Goal: Complete application form

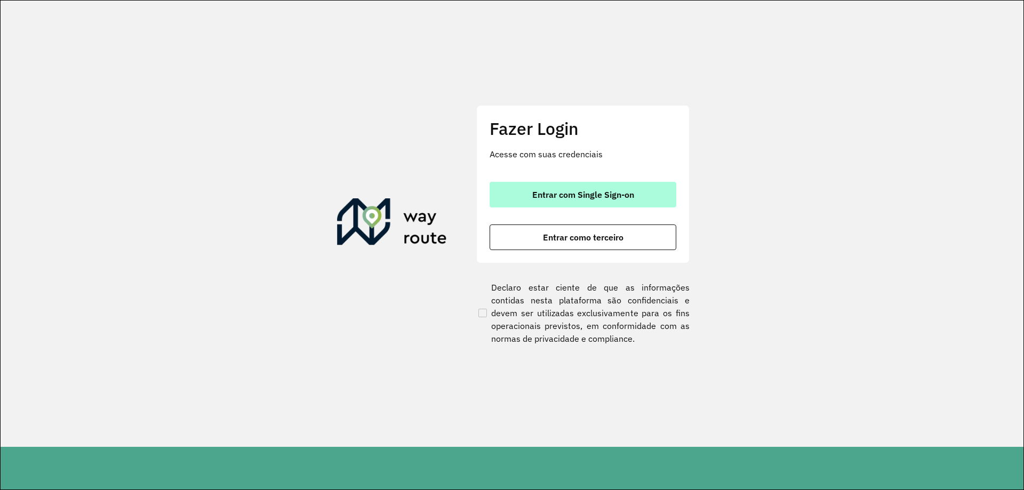
click at [636, 201] on button "Entrar com Single Sign-on" at bounding box center [583, 195] width 187 height 26
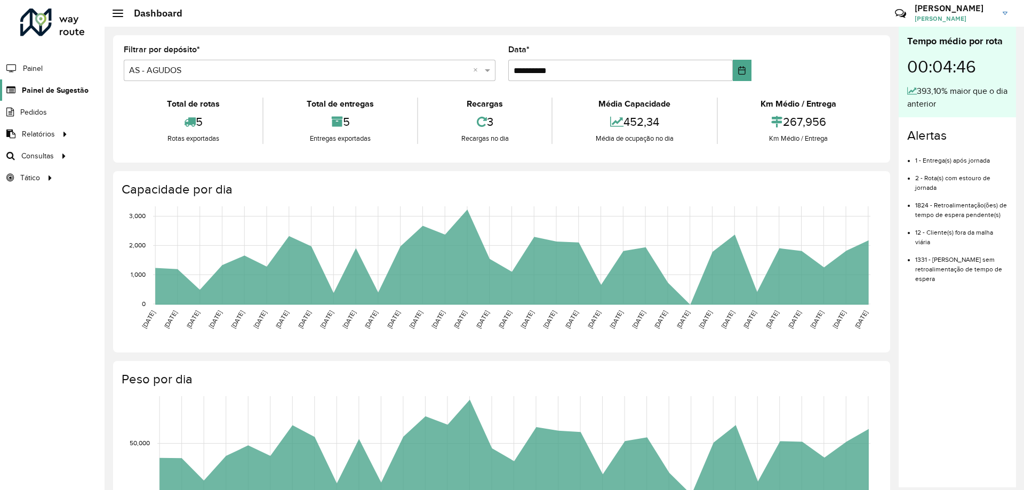
click at [63, 87] on span "Painel de Sugestão" at bounding box center [55, 90] width 67 height 11
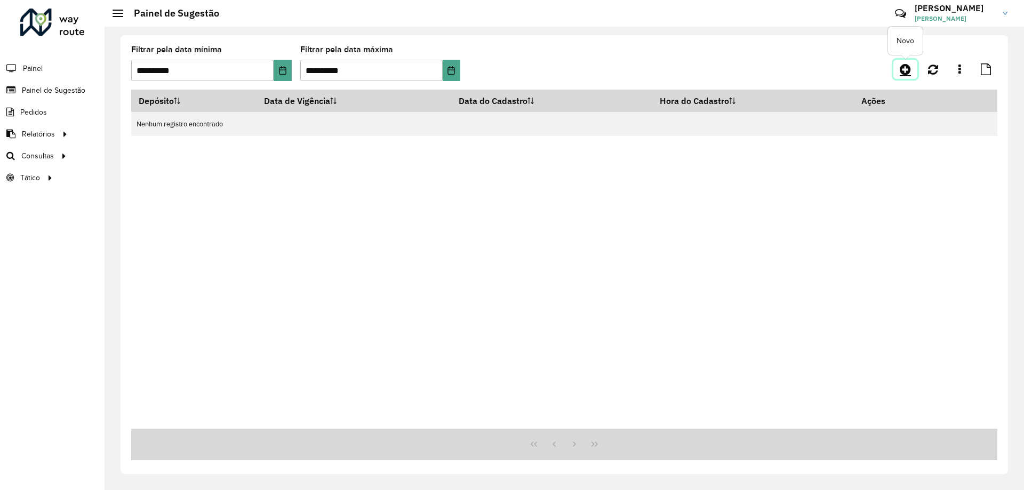
click at [906, 69] on icon at bounding box center [905, 69] width 11 height 13
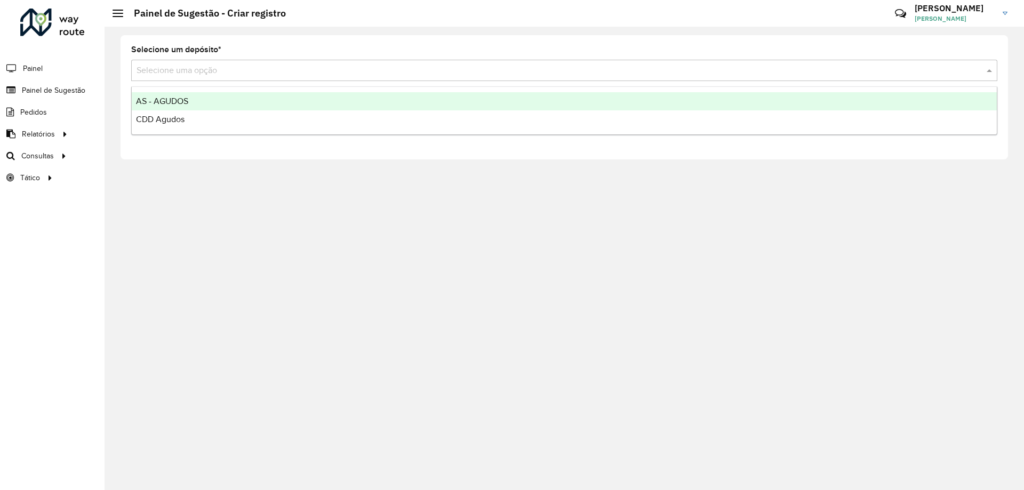
click at [231, 74] on input "text" at bounding box center [554, 71] width 834 height 13
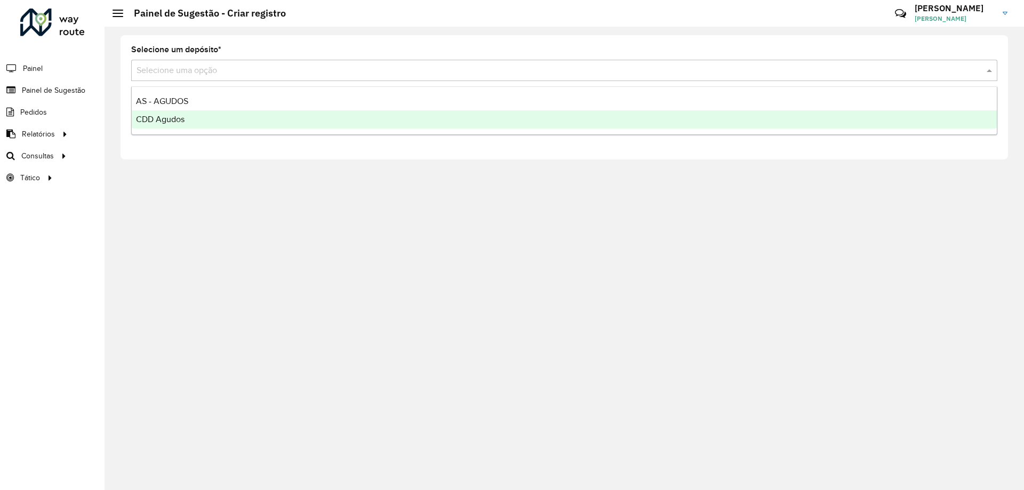
click at [193, 117] on div "CDD Agudos" at bounding box center [564, 119] width 865 height 18
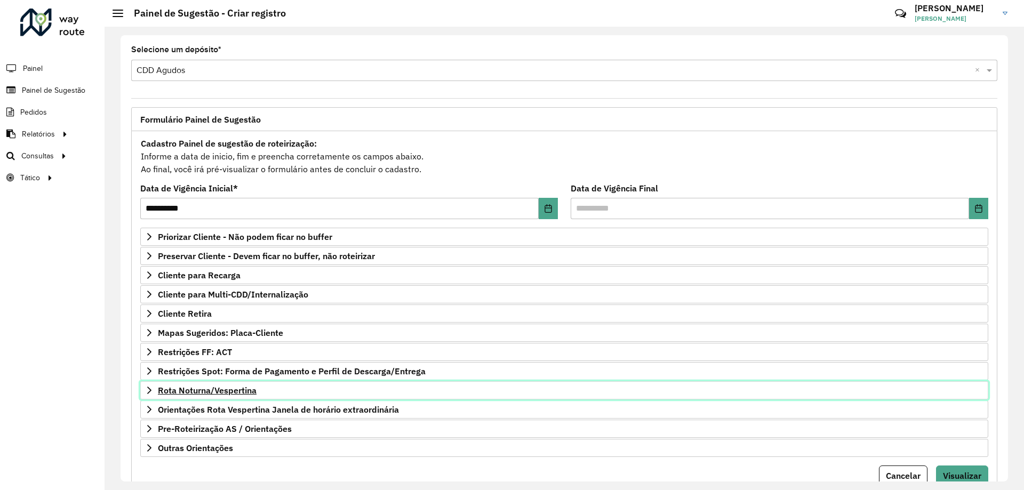
click at [221, 391] on span "Rota Noturna/Vespertina" at bounding box center [207, 390] width 99 height 9
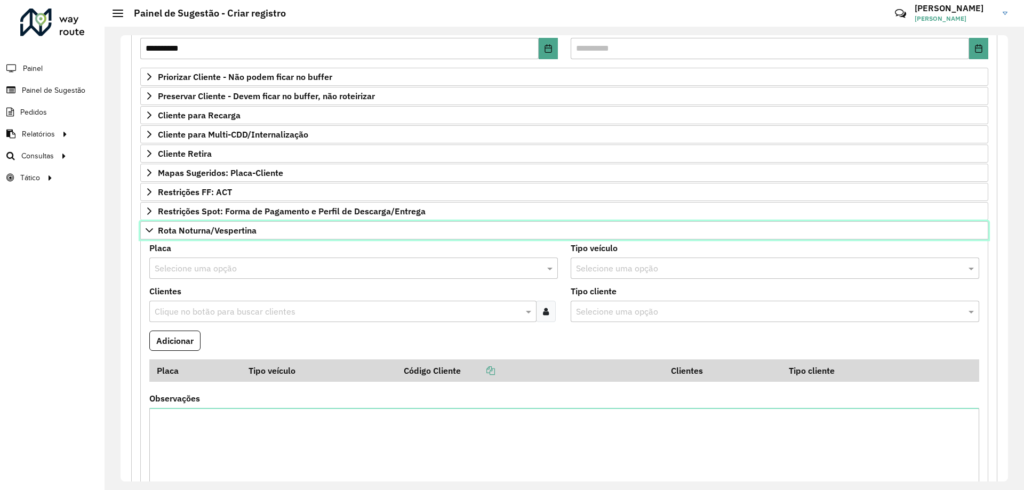
scroll to position [213, 0]
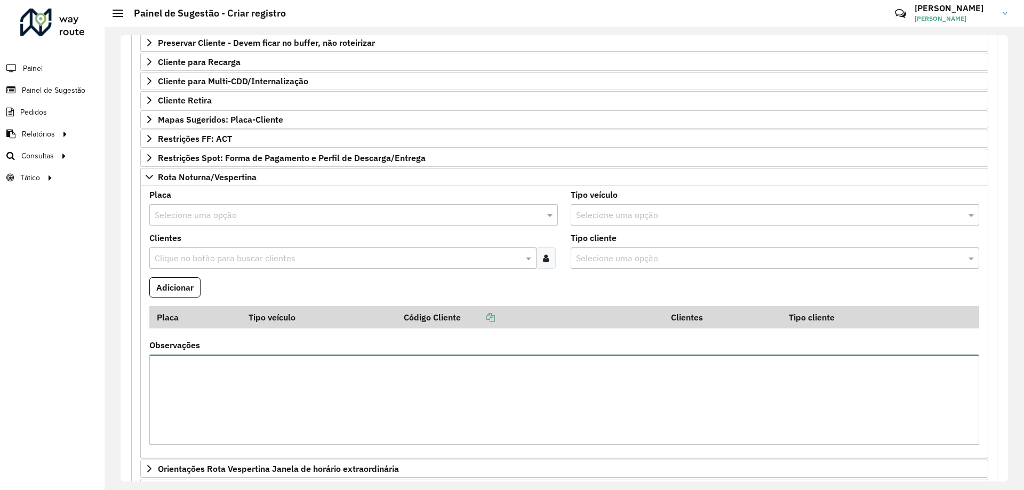
click at [252, 376] on textarea "Observações" at bounding box center [564, 400] width 830 height 90
paste textarea "**********"
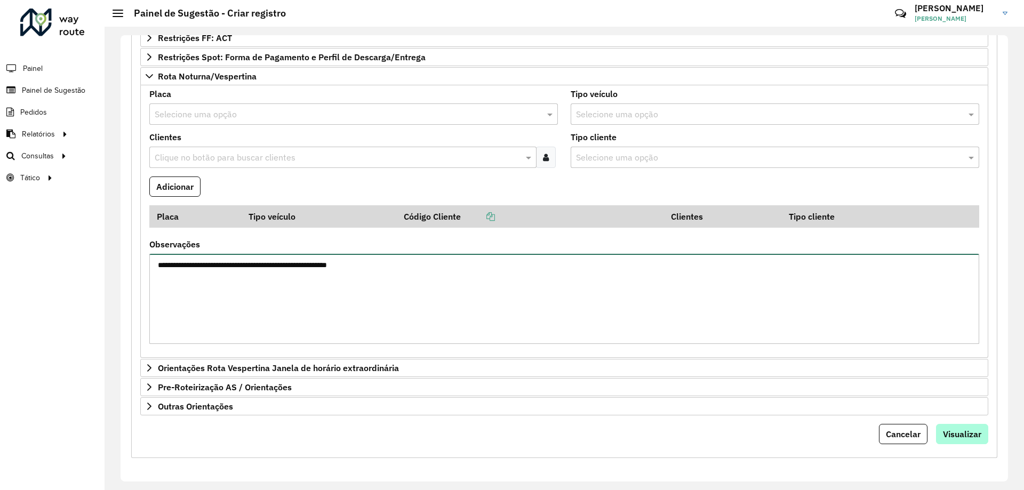
type textarea "**********"
click at [958, 427] on button "Visualizar" at bounding box center [962, 434] width 52 height 20
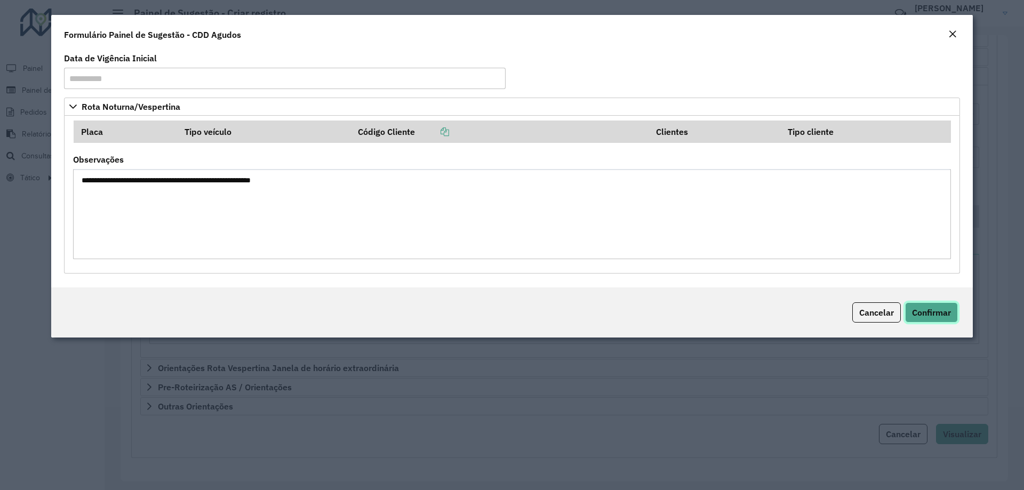
click at [941, 313] on span "Confirmar" at bounding box center [931, 312] width 39 height 11
